Goal: Information Seeking & Learning: Learn about a topic

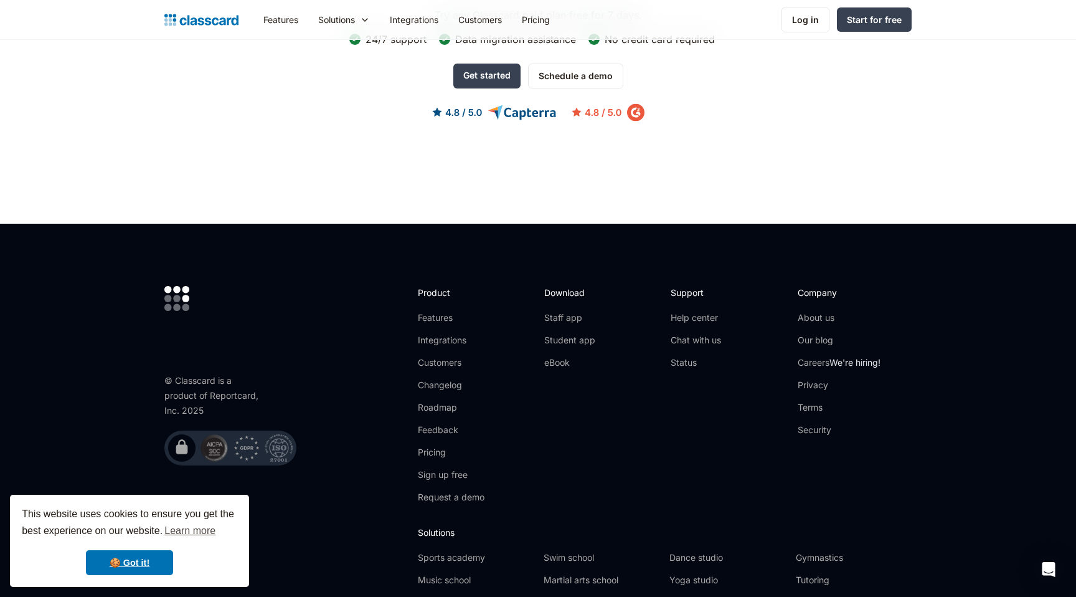
scroll to position [4065, 0]
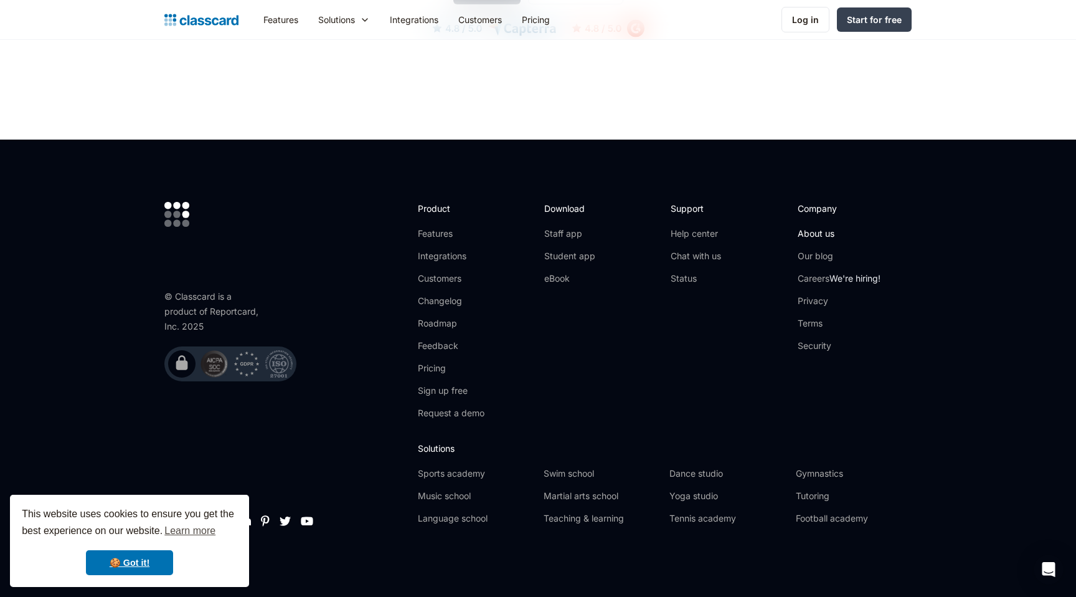
click at [823, 239] on link "About us" at bounding box center [839, 233] width 83 height 12
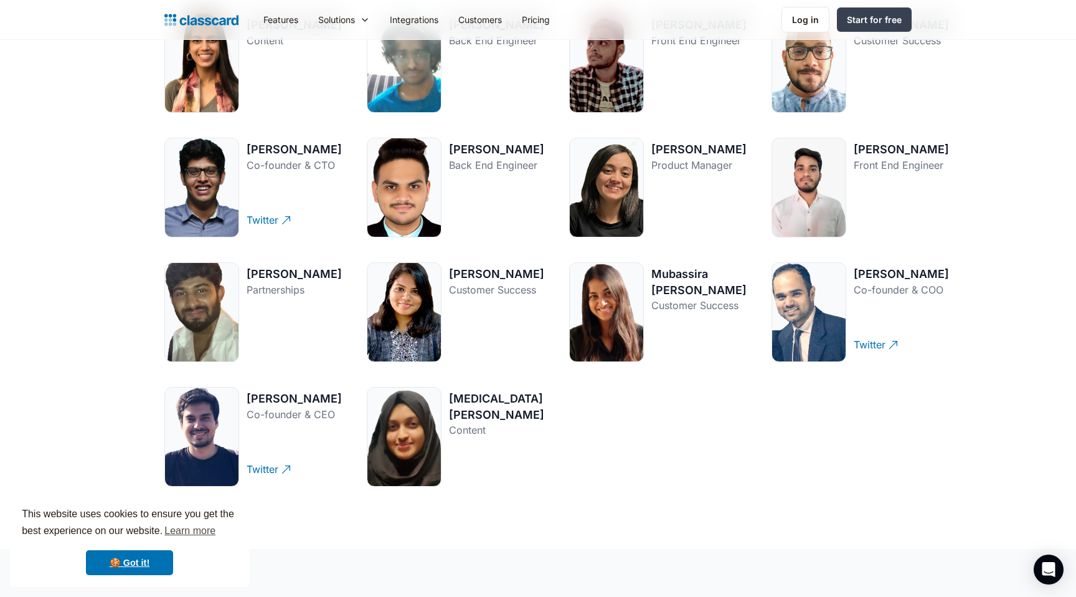
scroll to position [1835, 0]
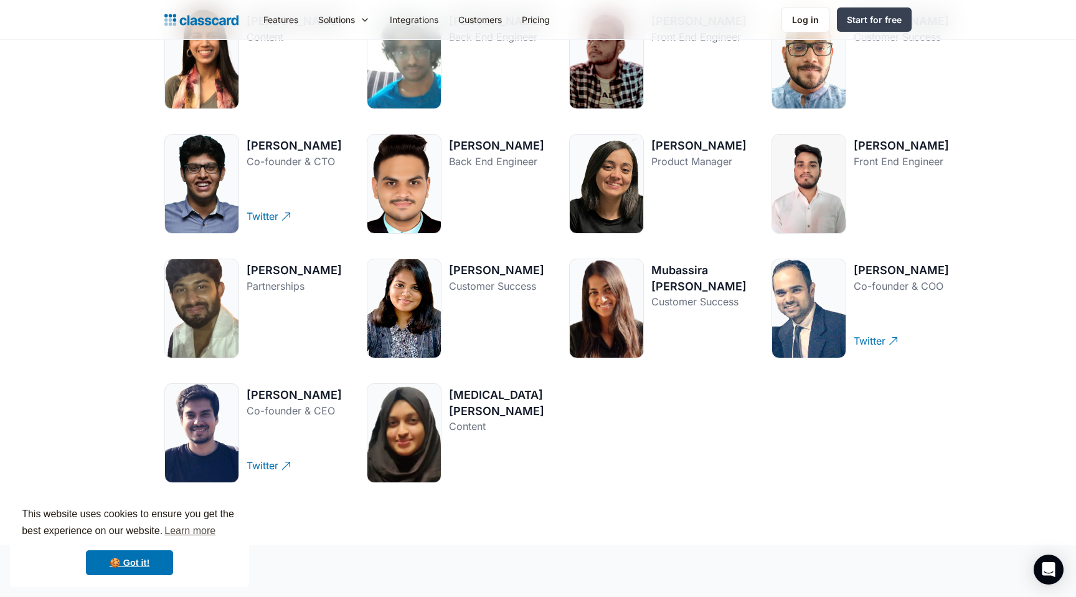
drag, startPoint x: 831, startPoint y: 269, endPoint x: 898, endPoint y: 293, distance: 70.7
click at [898, 278] on div "[PERSON_NAME]" at bounding box center [901, 270] width 95 height 16
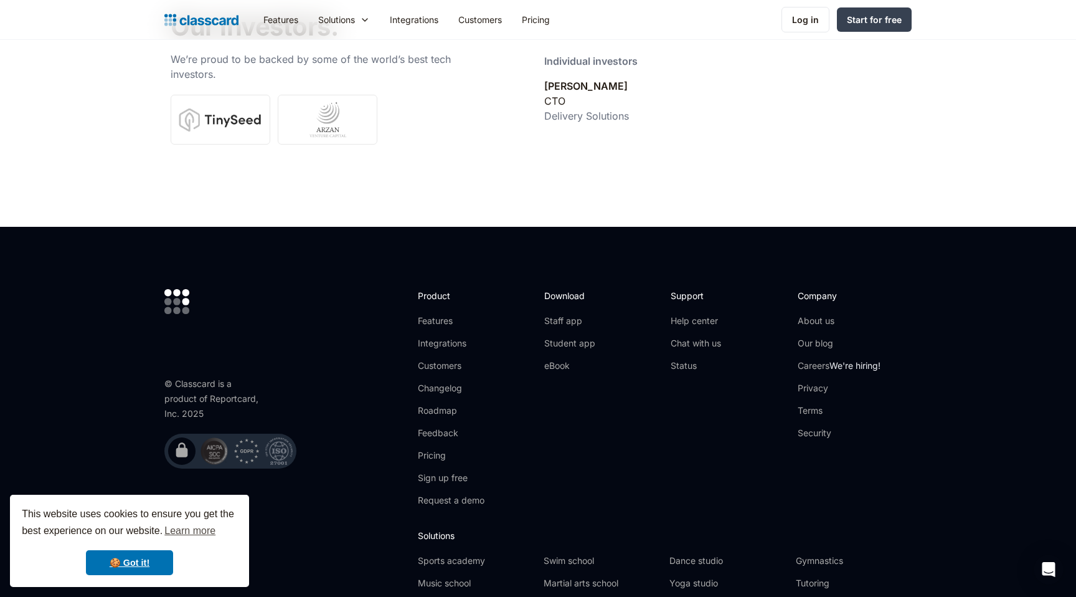
scroll to position [4402, 0]
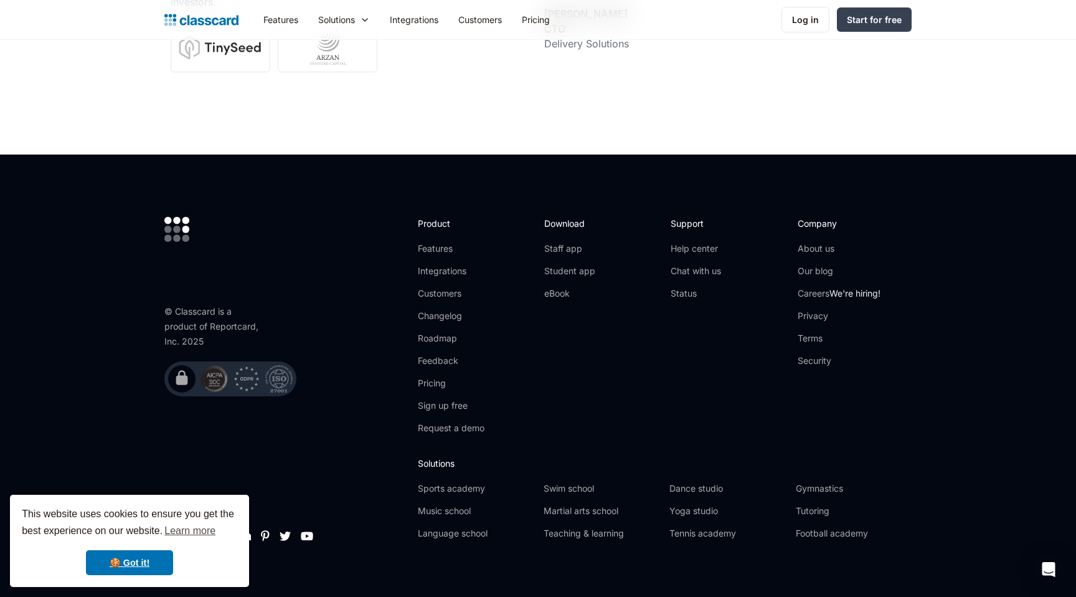
click at [525, 339] on div "Product Features Integrations Customers Changelog Roadmap Feedback Pricing Sign…" at bounding box center [475, 330] width 114 height 227
click at [605, 334] on div "Download Staff app Student app eBook" at bounding box center [601, 330] width 114 height 227
click at [617, 362] on div "Download Staff app Student app eBook" at bounding box center [601, 330] width 114 height 227
